Goal: Information Seeking & Learning: Learn about a topic

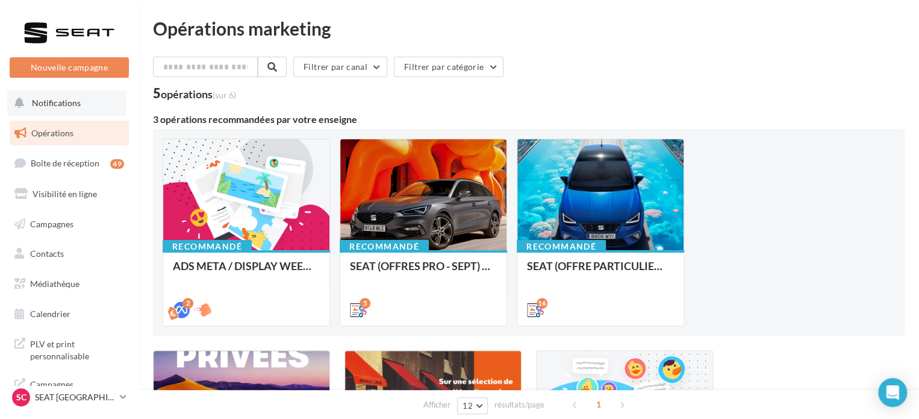
click at [93, 102] on button "Notifications" at bounding box center [66, 102] width 119 height 25
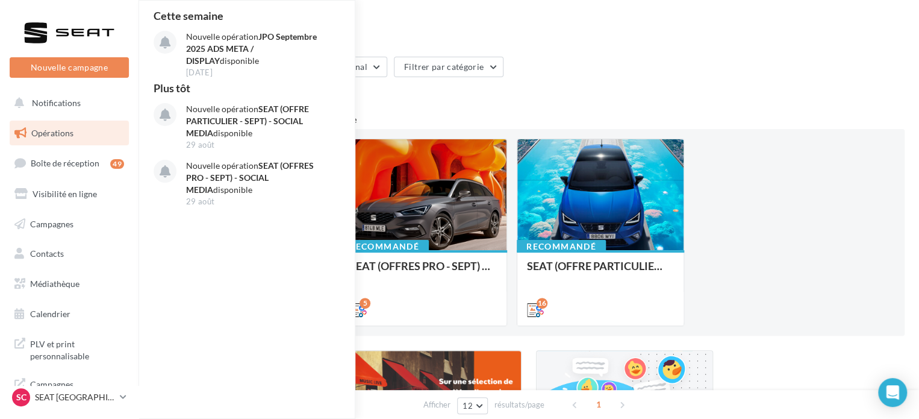
click at [456, 94] on div "5 opérations (sur 6)" at bounding box center [529, 95] width 752 height 16
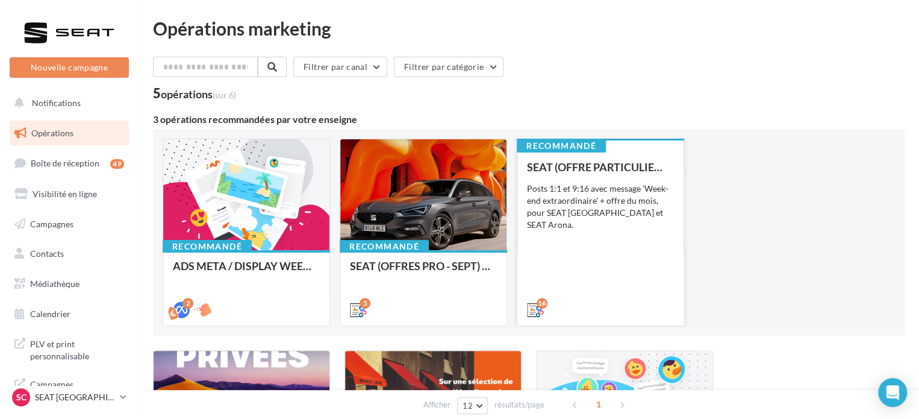
click at [598, 220] on div "SEAT (OFFRE PARTICULIER - SEPT) - SOCIAL MEDIA Posts 1:1 et 9:16 avec message '…" at bounding box center [600, 238] width 147 height 154
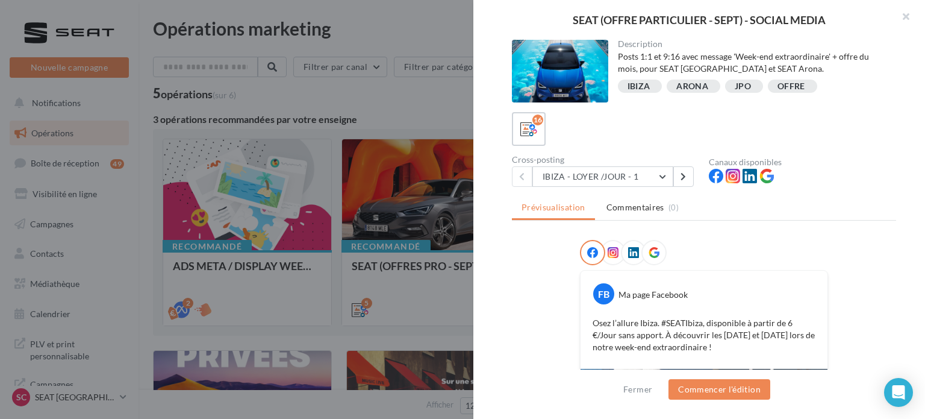
click at [652, 89] on div "IBIZA" at bounding box center [640, 86] width 45 height 13
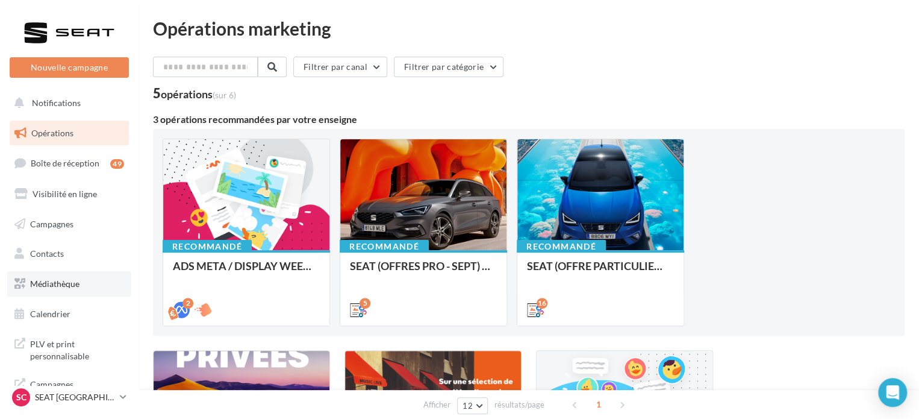
click at [59, 286] on span "Médiathèque" at bounding box center [54, 283] width 49 height 10
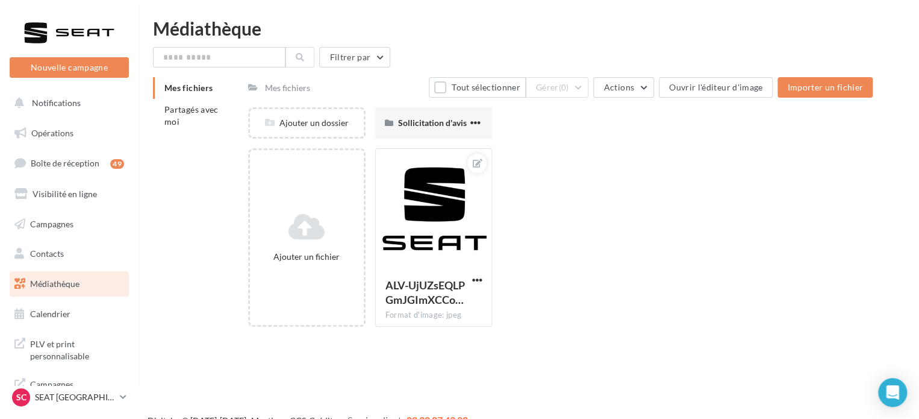
click at [200, 97] on li "Mes fichiers" at bounding box center [196, 88] width 86 height 22
click at [197, 116] on li "Partagés avec moi" at bounding box center [196, 116] width 86 height 34
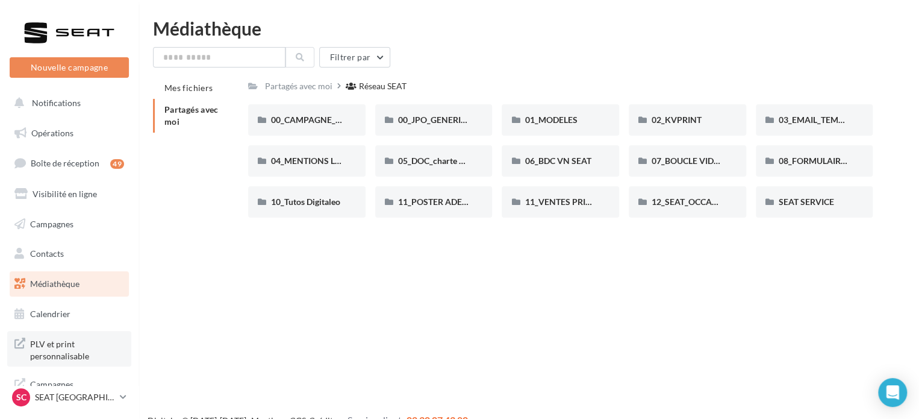
scroll to position [10, 0]
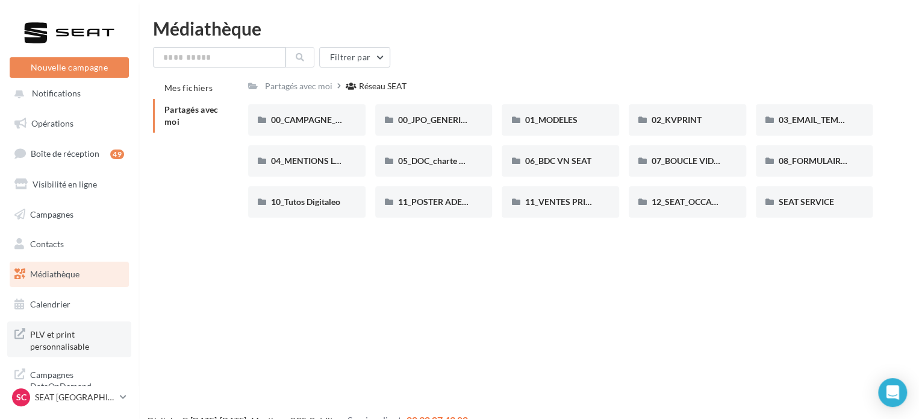
click at [78, 334] on span "PLV et print personnalisable" at bounding box center [77, 339] width 94 height 26
click at [48, 154] on span "Boîte de réception" at bounding box center [65, 153] width 69 height 10
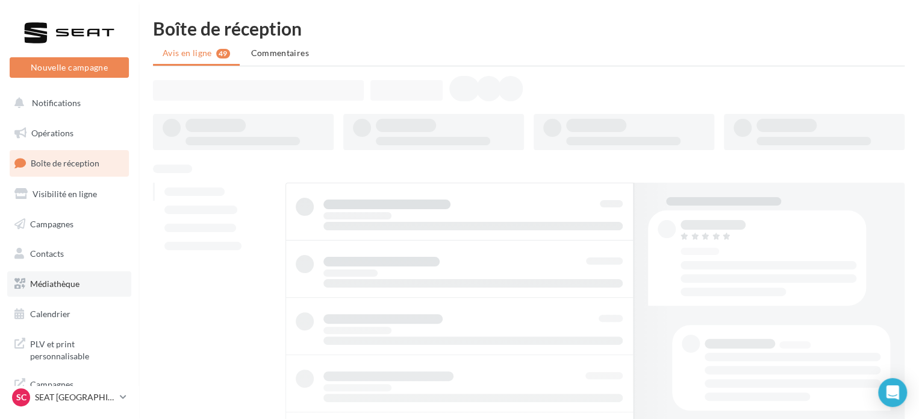
click at [55, 284] on span "Médiathèque" at bounding box center [54, 283] width 49 height 10
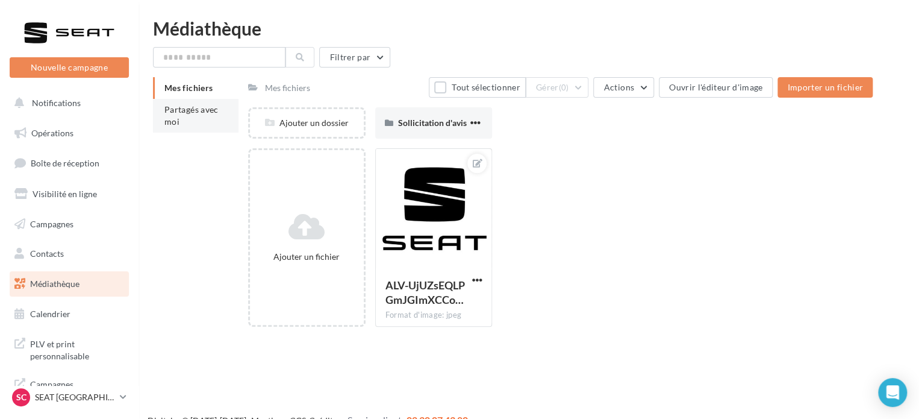
click at [195, 118] on li "Partagés avec moi" at bounding box center [196, 116] width 86 height 34
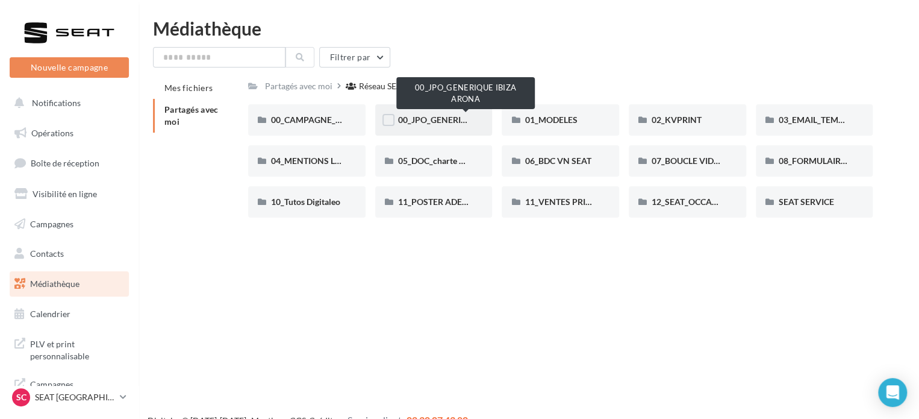
click at [441, 122] on span "00_JPO_GENERIQUE IBIZA ARONA" at bounding box center [466, 119] width 136 height 10
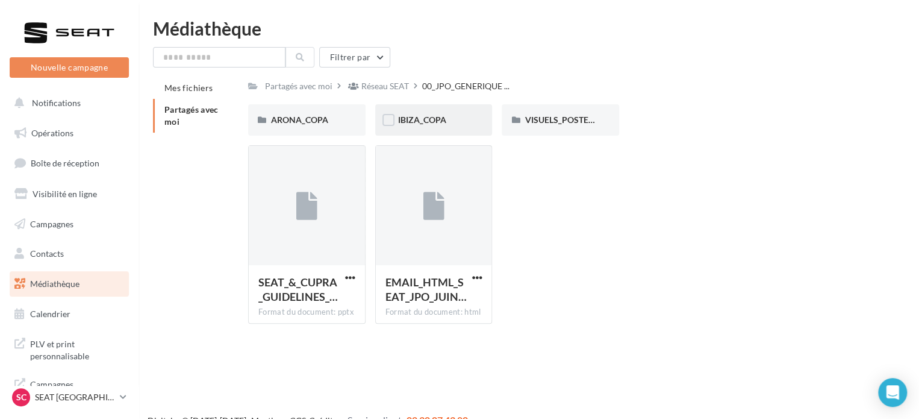
click at [448, 124] on div "IBIZA_COPA" at bounding box center [434, 120] width 72 height 12
click at [559, 118] on span "VISUELS_POSTERS" at bounding box center [561, 119] width 73 height 10
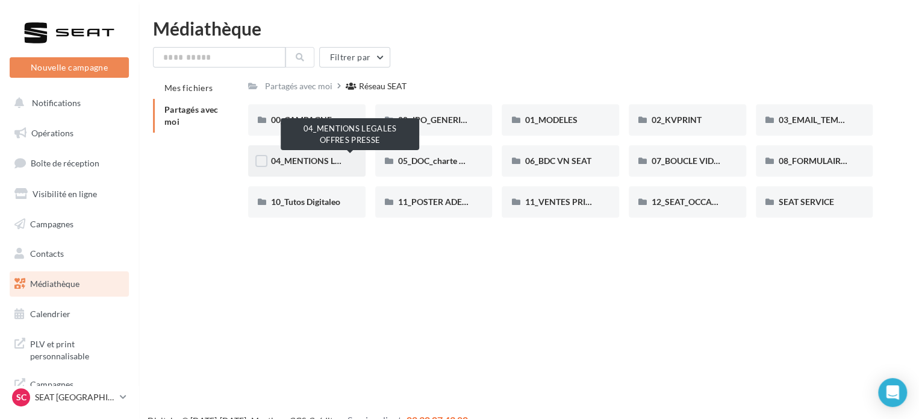
click at [315, 163] on span "04_MENTIONS LEGALES OFFRES PRESSE" at bounding box center [351, 160] width 160 height 10
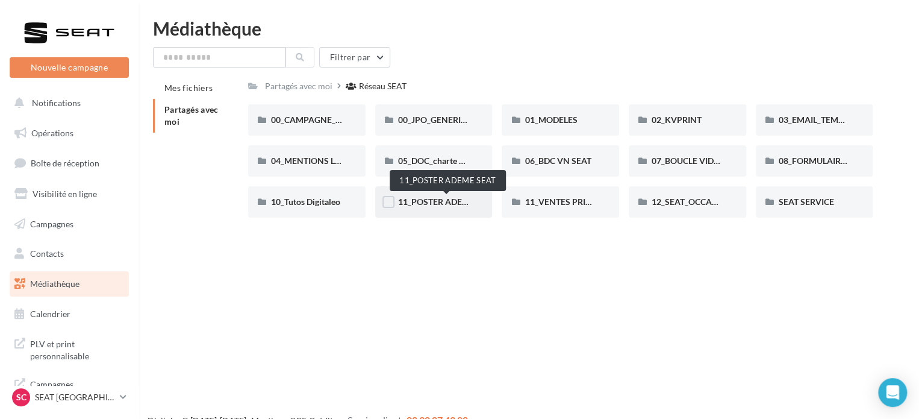
click at [455, 200] on span "11_POSTER ADEME SEAT" at bounding box center [447, 201] width 98 height 10
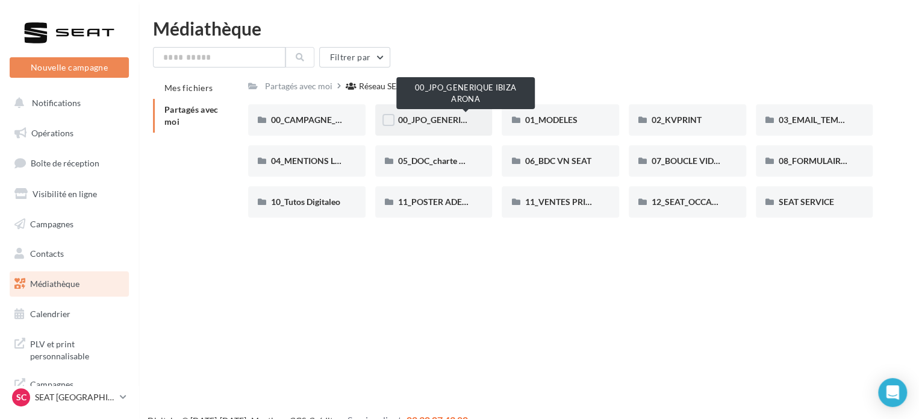
click at [464, 120] on span "00_JPO_GENERIQUE IBIZA ARONA" at bounding box center [466, 119] width 136 height 10
